Goal: Task Accomplishment & Management: Manage account settings

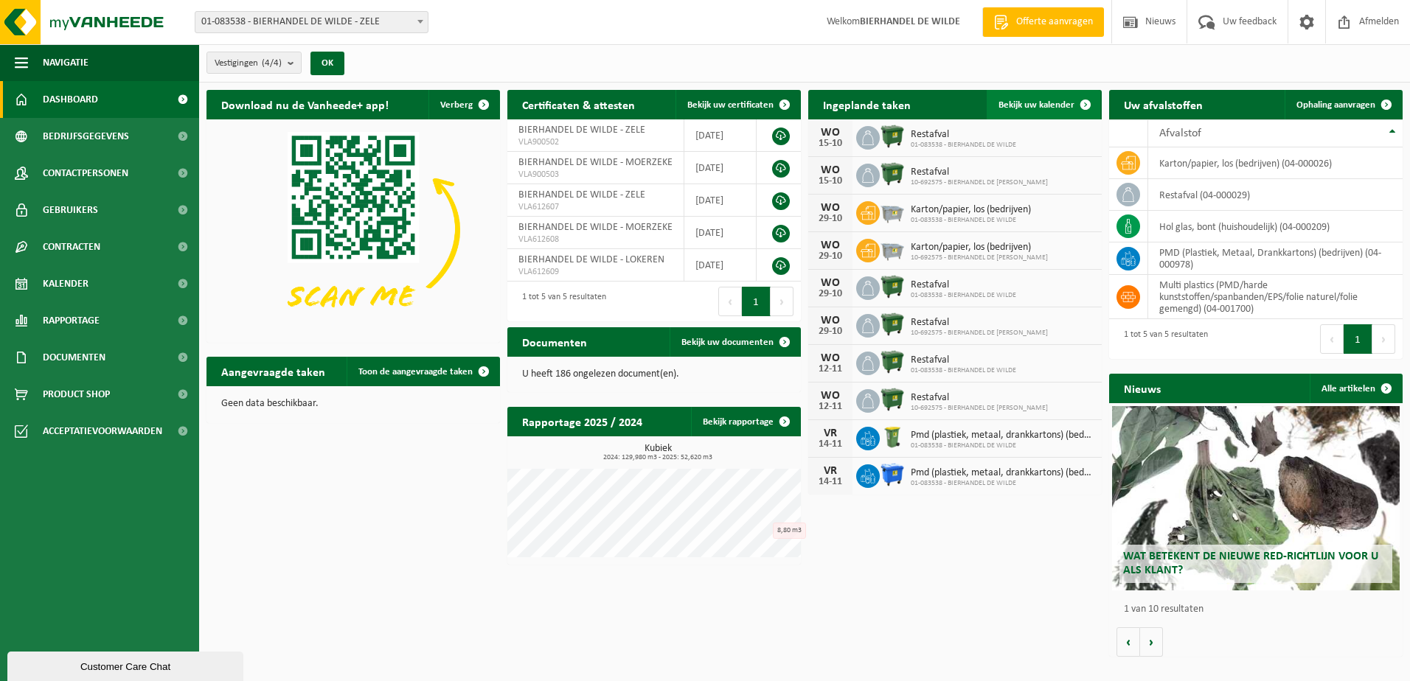
click at [1059, 100] on span "Bekijk uw kalender" at bounding box center [1037, 105] width 76 height 10
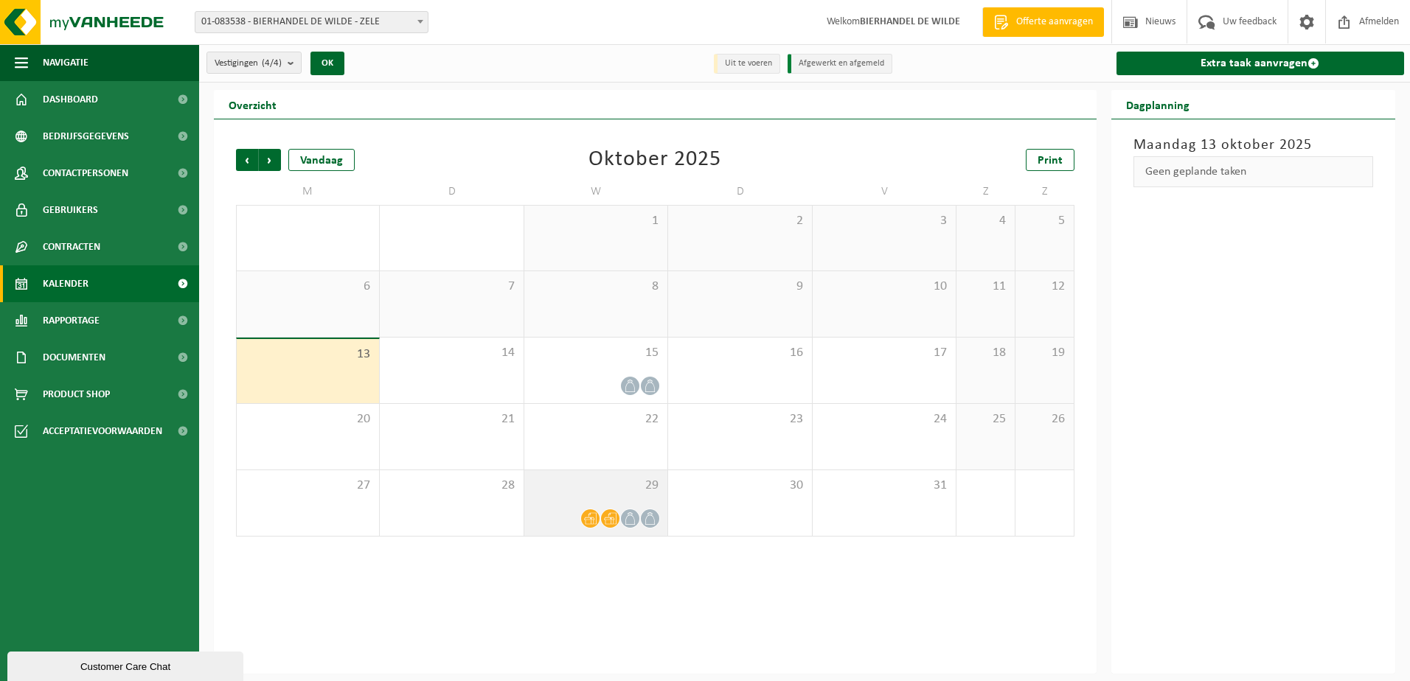
click at [613, 515] on icon at bounding box center [610, 519] width 13 height 13
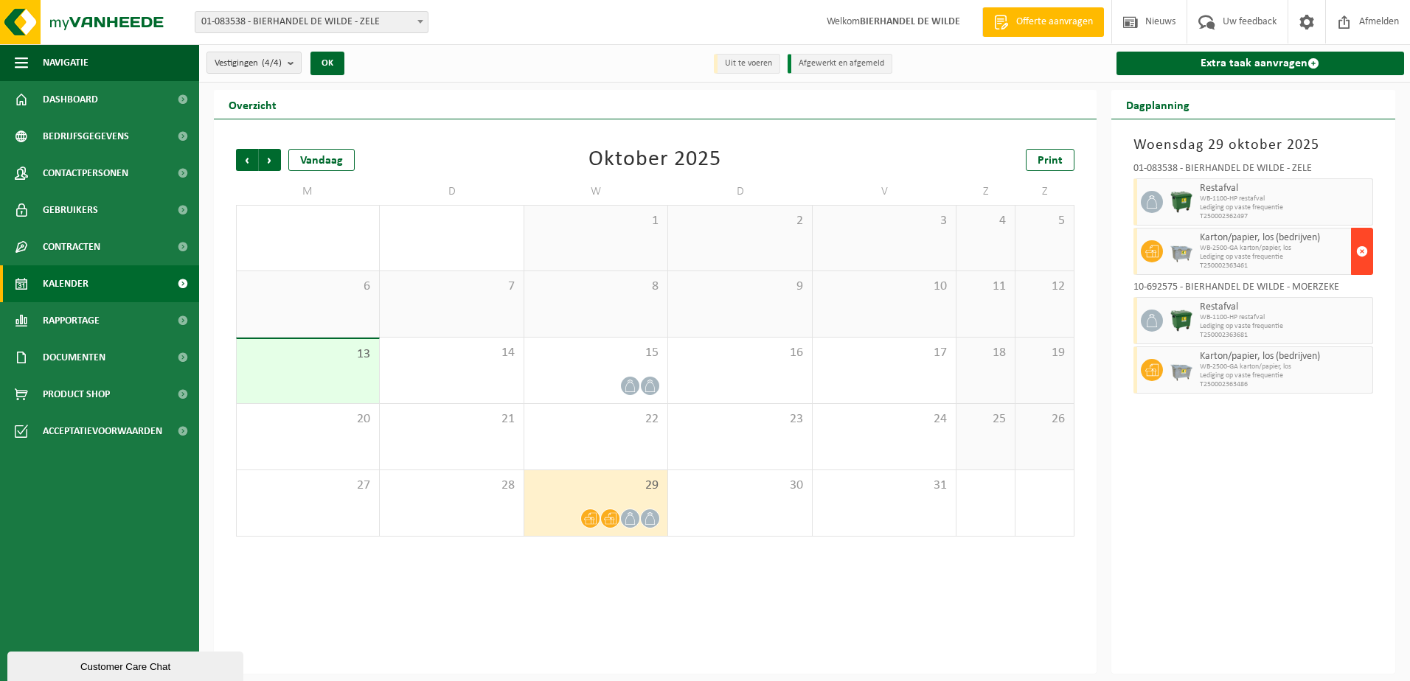
click at [1360, 255] on span "button" at bounding box center [1362, 252] width 12 height 30
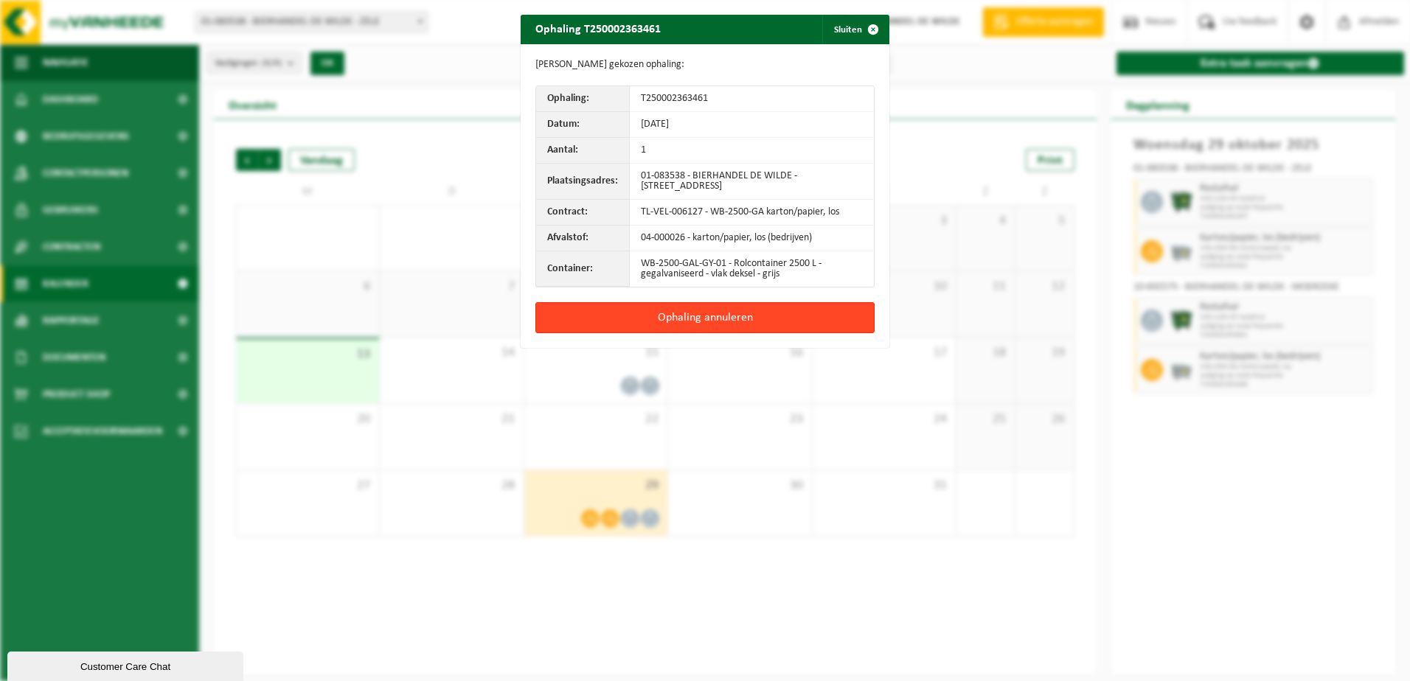
click at [751, 322] on button "Ophaling annuleren" at bounding box center [704, 317] width 339 height 31
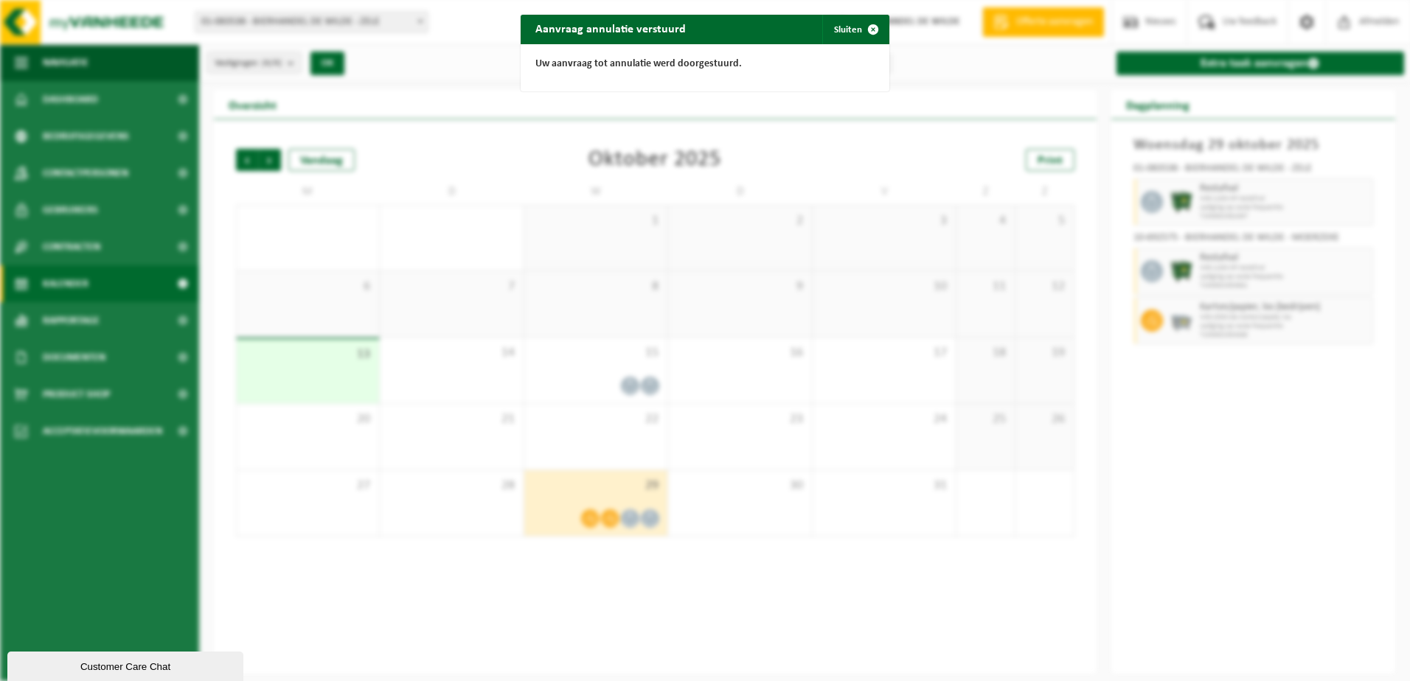
drag, startPoint x: 866, startPoint y: 30, endPoint x: 1066, endPoint y: 188, distance: 255.7
click at [867, 30] on span "button" at bounding box center [873, 30] width 30 height 30
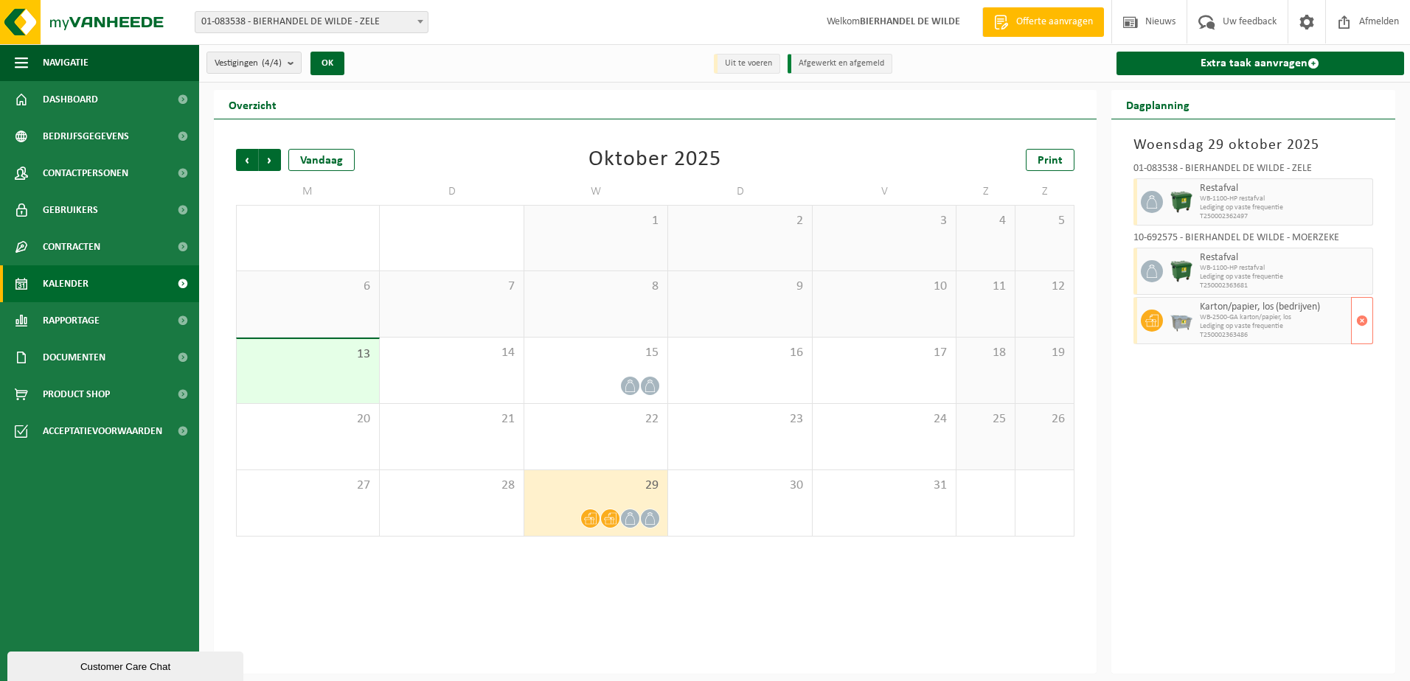
drag, startPoint x: 1204, startPoint y: 308, endPoint x: 1291, endPoint y: 324, distance: 88.4
click at [1206, 310] on span "Karton/papier, los (bedrijven)" at bounding box center [1274, 308] width 148 height 12
click at [1352, 318] on button "button" at bounding box center [1362, 320] width 22 height 47
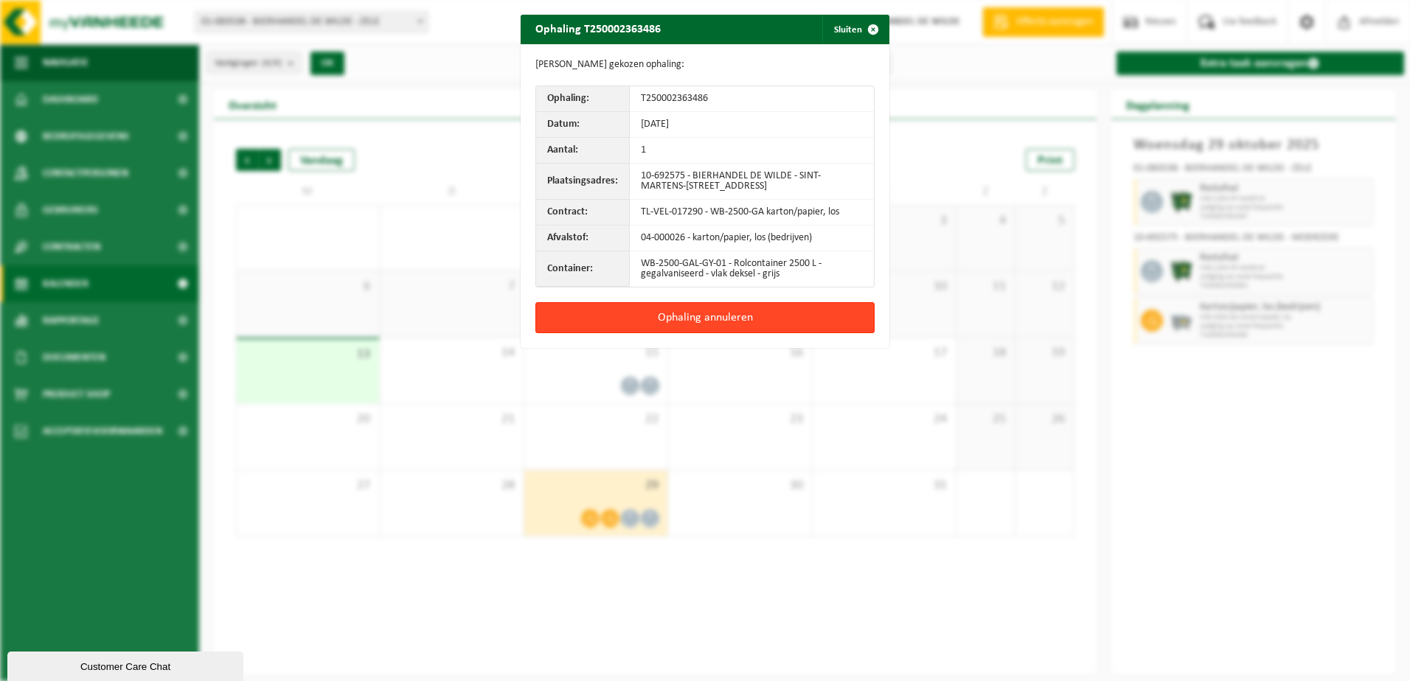
click at [783, 320] on button "Ophaling annuleren" at bounding box center [704, 317] width 339 height 31
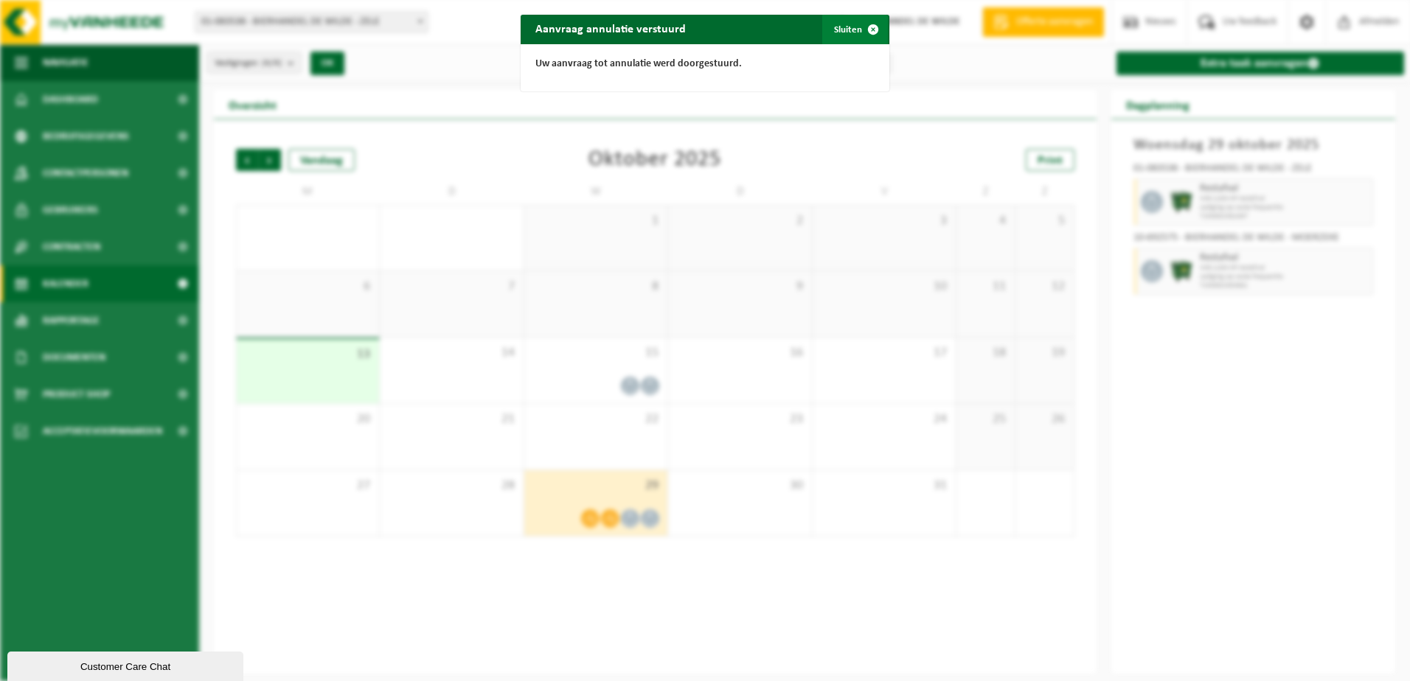
click at [851, 34] on button "Sluiten" at bounding box center [855, 30] width 66 height 30
